Goal: Information Seeking & Learning: Learn about a topic

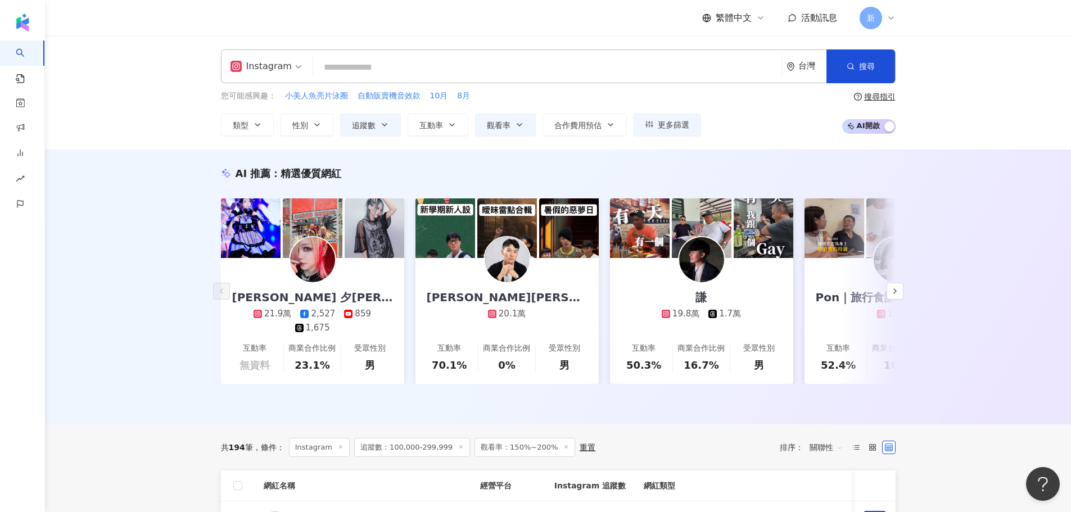
click at [274, 68] on div "Instagram" at bounding box center [260, 66] width 61 height 18
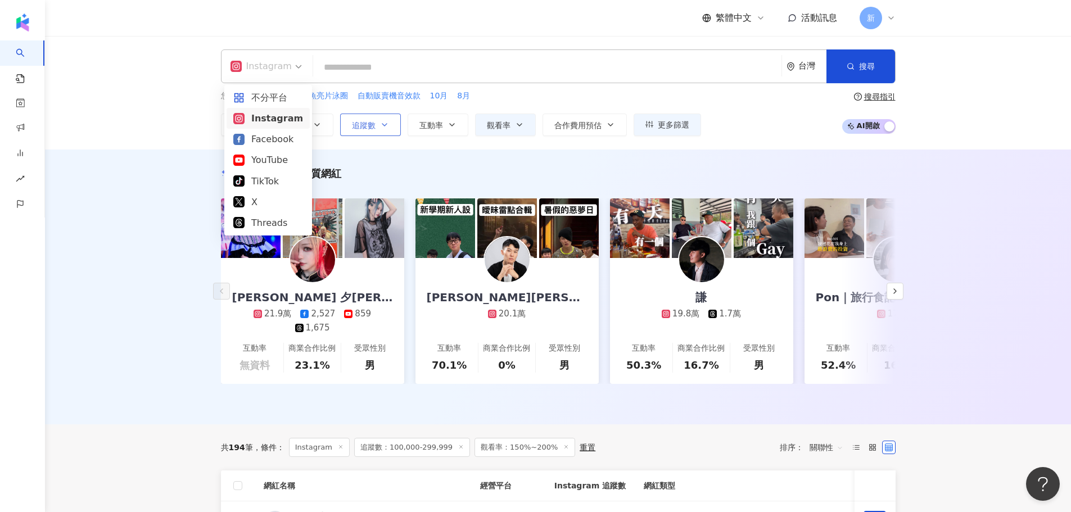
click at [380, 124] on icon "button" at bounding box center [384, 124] width 9 height 9
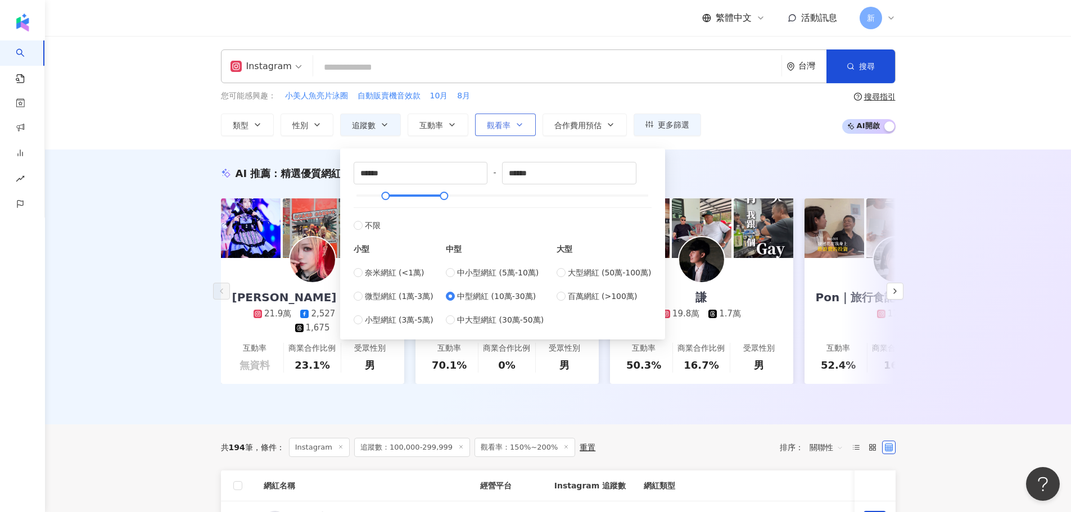
click at [508, 124] on span "觀看率" at bounding box center [499, 125] width 24 height 9
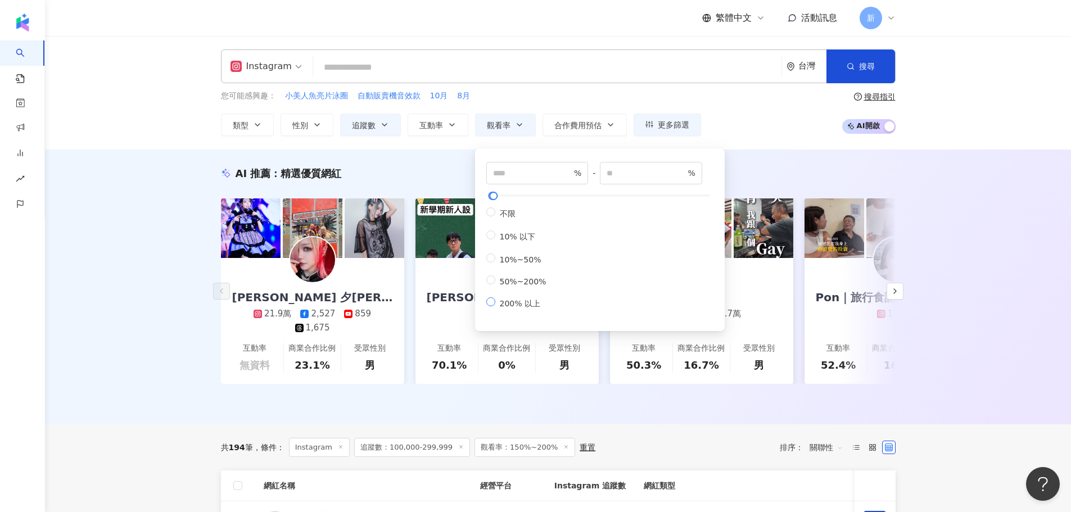
click at [489, 309] on label "200% 以上" at bounding box center [518, 303] width 65 height 12
type input "***"
click at [619, 95] on div "您可能感興趣： 小美人魚亮片泳圈 自動販賣機音效款 [DATE]月" at bounding box center [461, 96] width 480 height 12
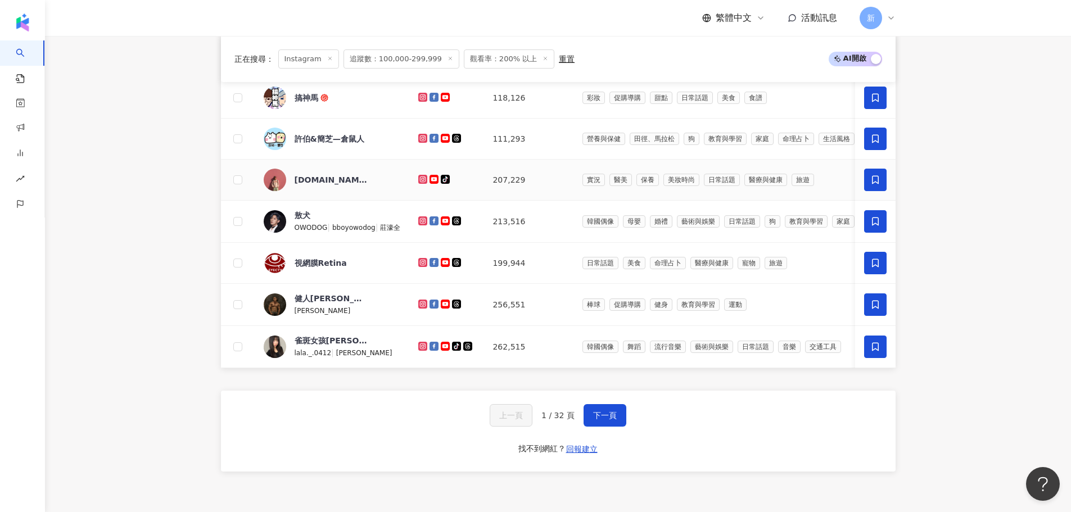
scroll to position [764, 0]
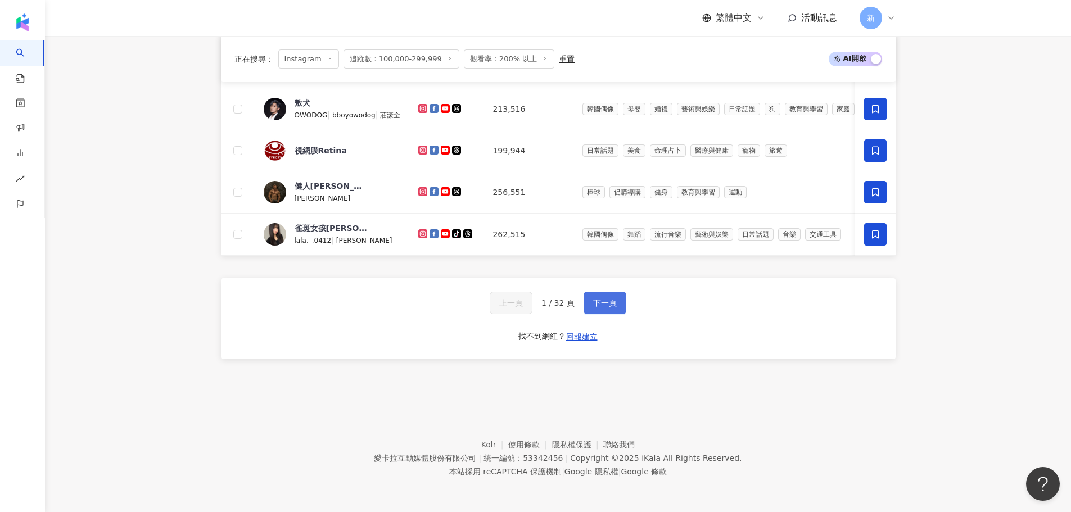
click at [598, 307] on span "下一頁" at bounding box center [605, 303] width 24 height 9
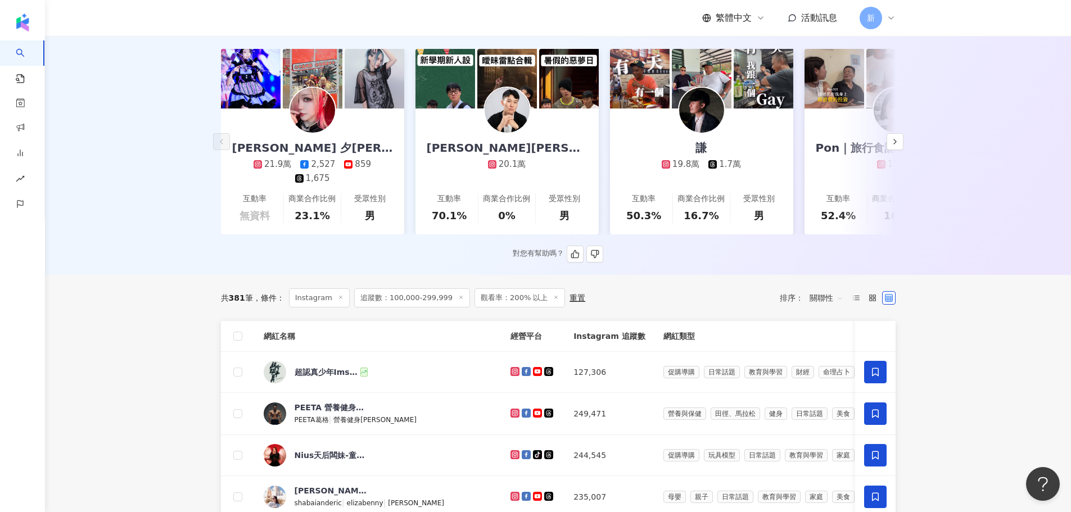
scroll to position [0, 0]
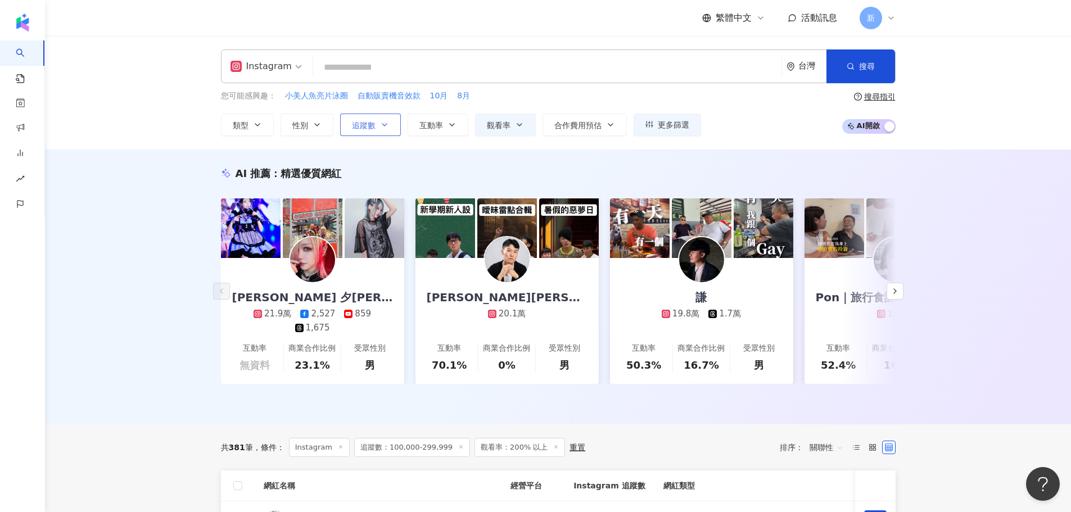
click at [385, 124] on icon "button" at bounding box center [384, 124] width 9 height 9
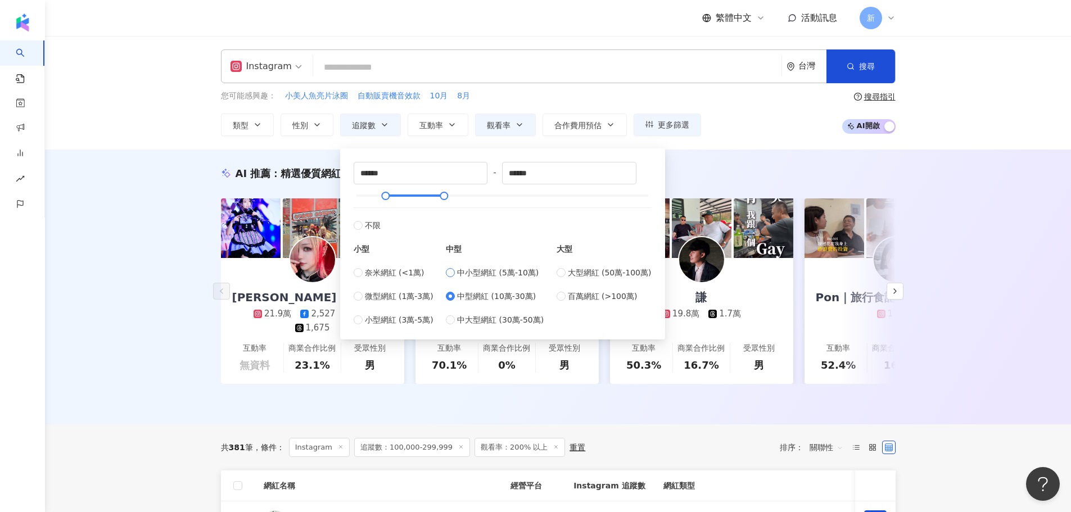
type input "*****"
click at [718, 156] on div "AI 推薦 ： 精選優質網紅 Yuki [PERSON_NAME]比月露 21.9萬 2,527 859 1,675 互動率 無資料 商業合作比例 23.1%…" at bounding box center [558, 287] width 1026 height 275
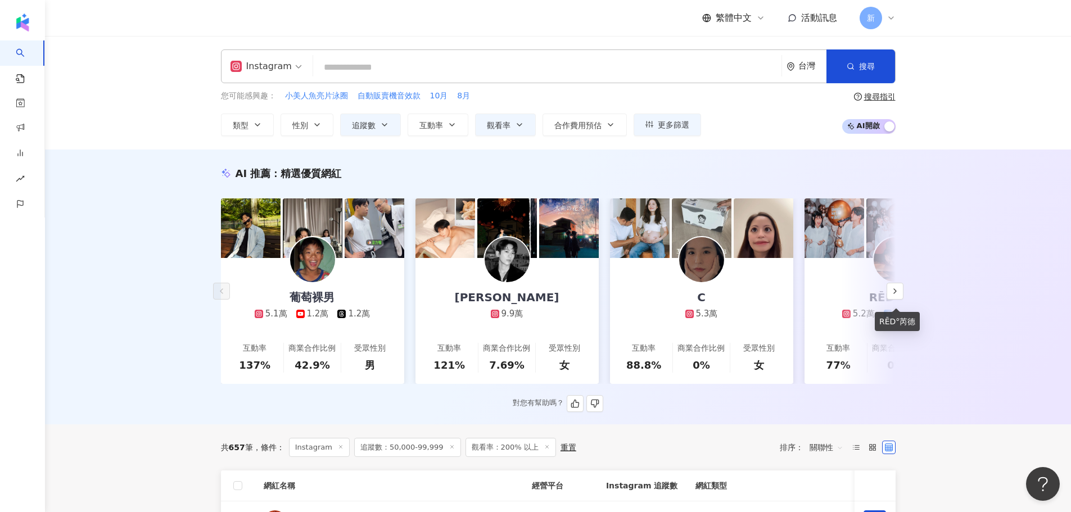
click at [883, 290] on div "RĒD°芮德" at bounding box center [896, 298] width 76 height 16
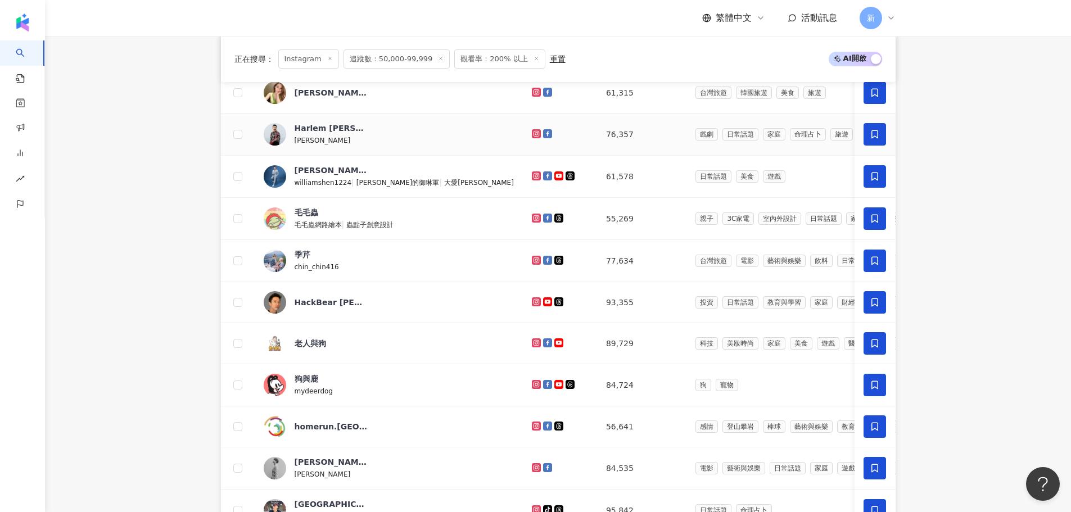
scroll to position [562, 0]
